Goal: Find specific page/section: Find specific page/section

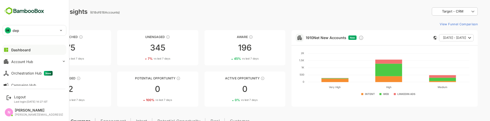
drag, startPoint x: 0, startPoint y: 0, endPoint x: 14, endPoint y: 35, distance: 37.3
click at [14, 35] on div "DE dep" at bounding box center [31, 30] width 57 height 10
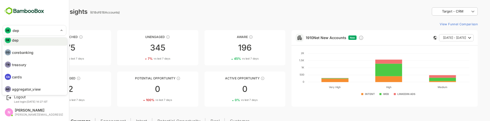
scroll to position [17, 0]
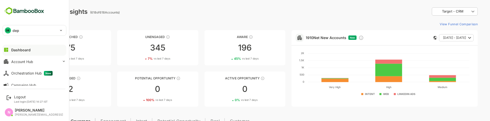
click at [16, 31] on p "dep" at bounding box center [16, 30] width 7 height 5
